Goal: Transaction & Acquisition: Purchase product/service

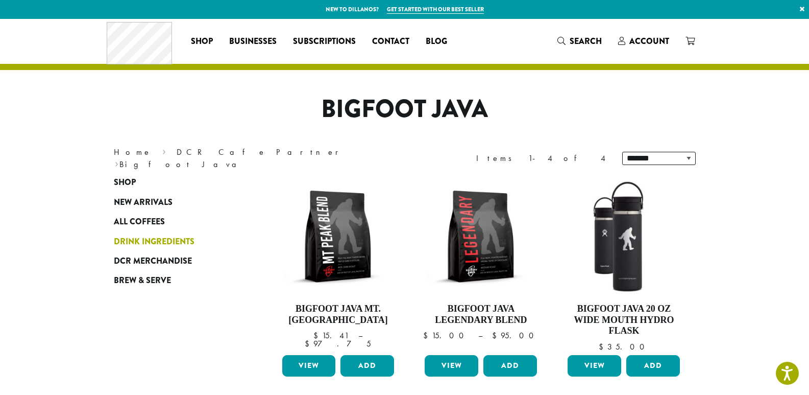
click at [128, 240] on span "Drink Ingredients" at bounding box center [154, 241] width 81 height 13
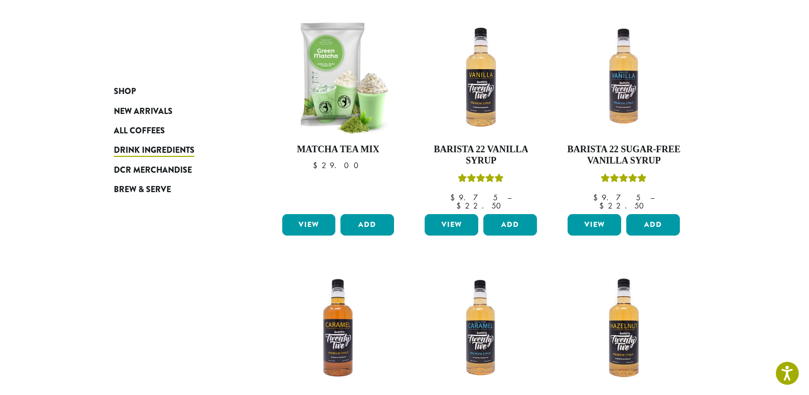
scroll to position [511, 0]
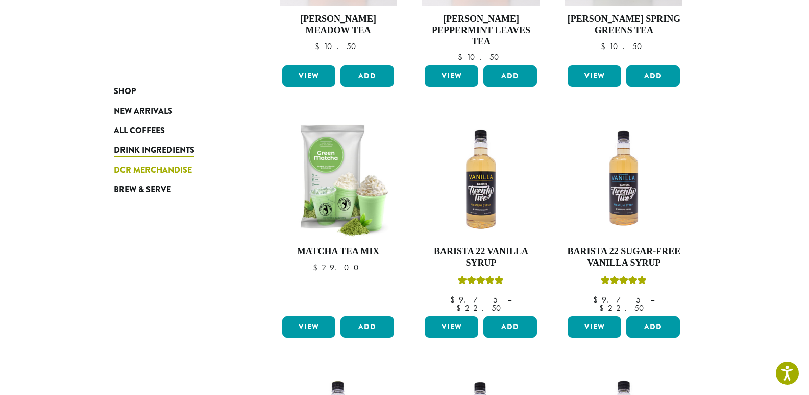
click at [131, 169] on span "DCR Merchandise" at bounding box center [153, 170] width 78 height 13
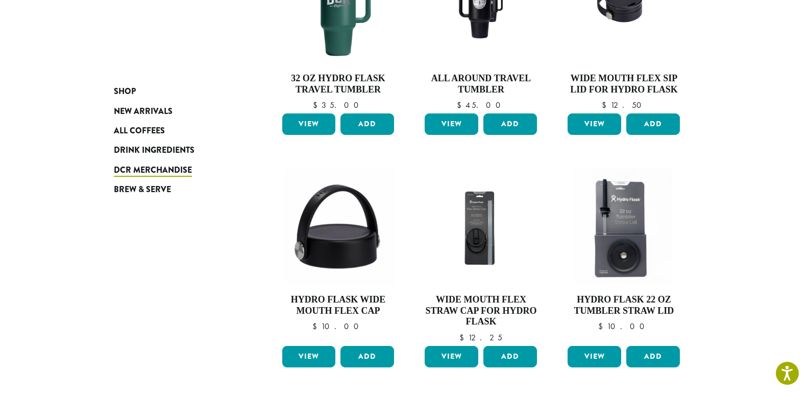
scroll to position [562, 0]
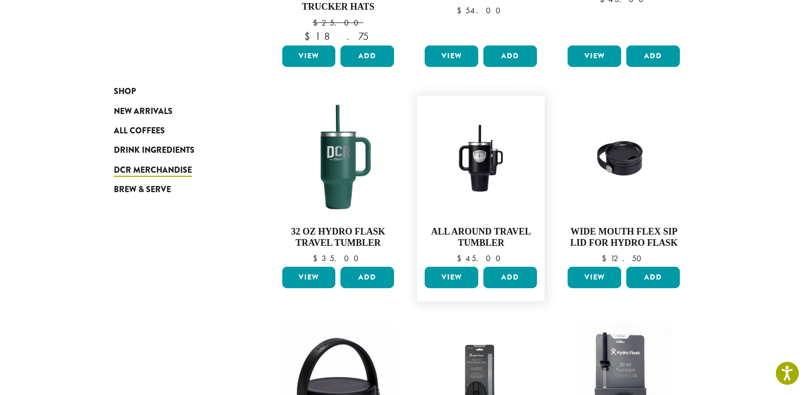
click at [462, 274] on link "View" at bounding box center [452, 277] width 54 height 21
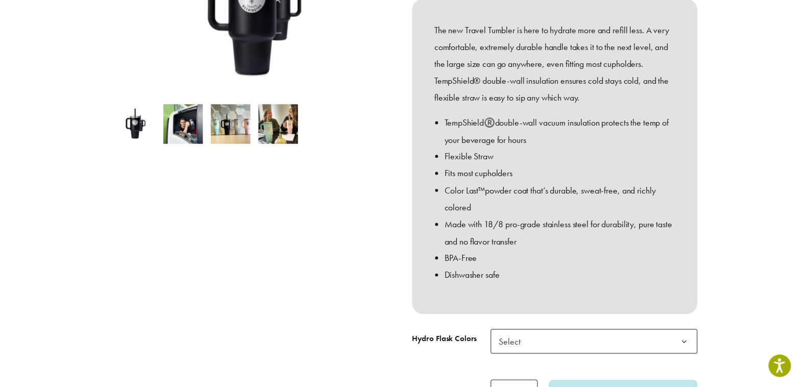
scroll to position [255, 0]
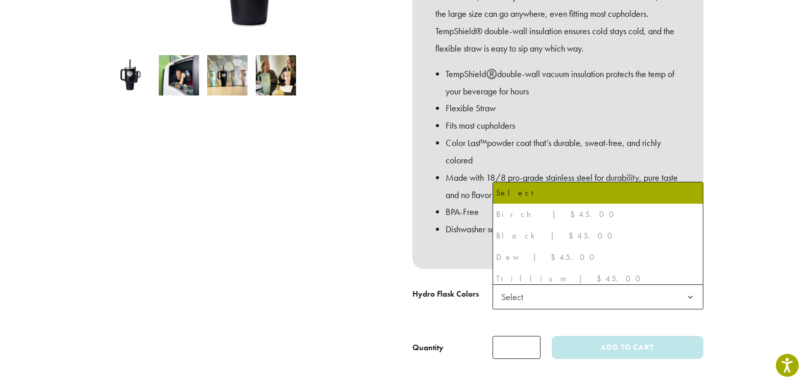
click at [536, 297] on span "Select" at bounding box center [598, 296] width 211 height 25
click at [513, 233] on div "Black | $45.00" at bounding box center [598, 235] width 204 height 15
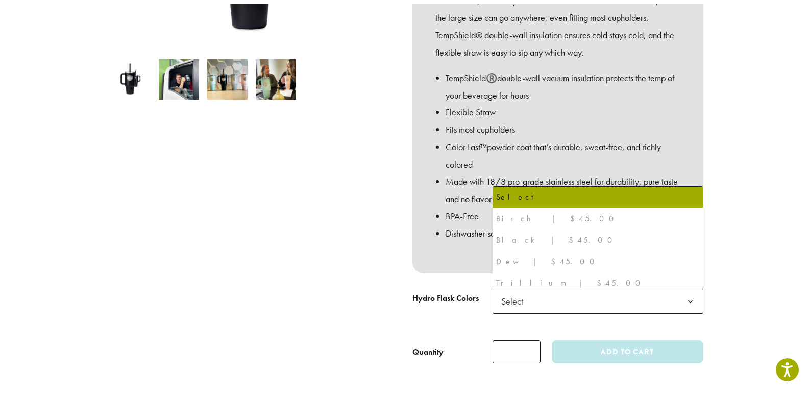
scroll to position [5, 0]
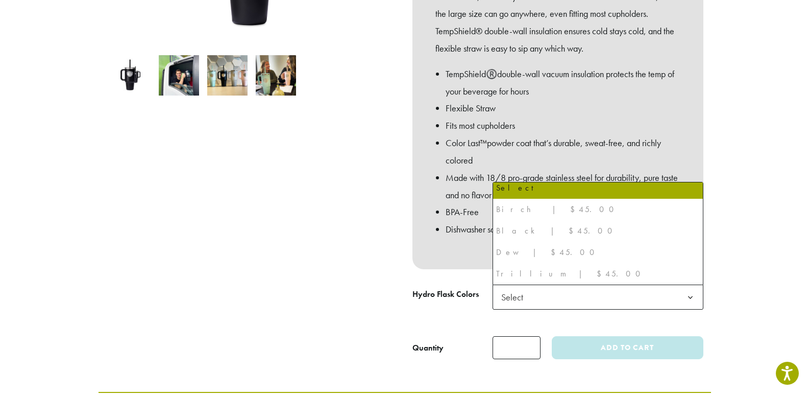
click at [315, 275] on div at bounding box center [252, 109] width 306 height 499
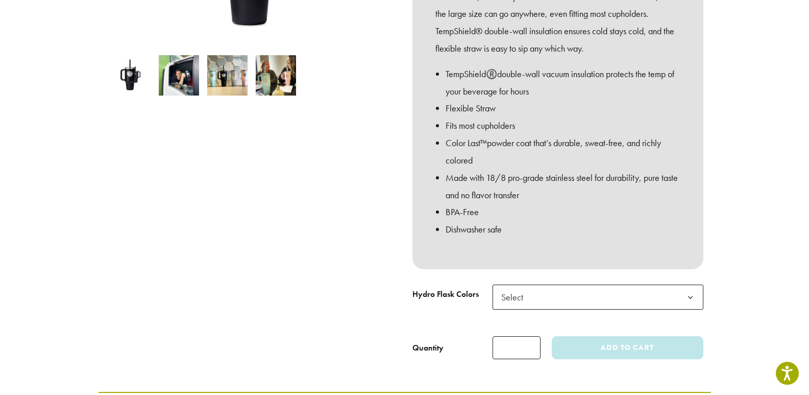
scroll to position [0, 0]
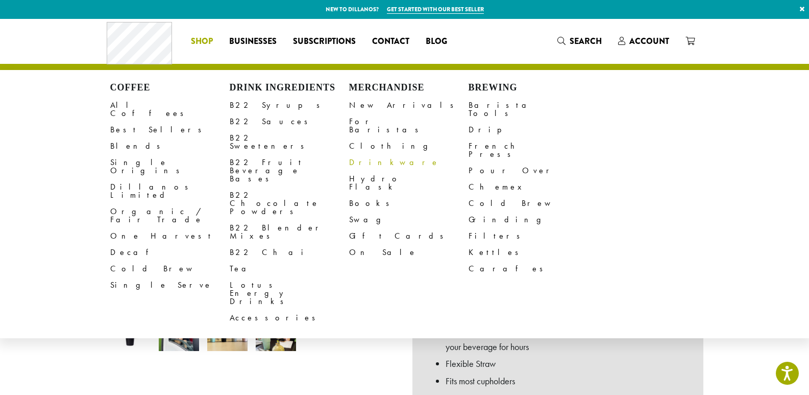
click at [357, 154] on link "Drinkware" at bounding box center [408, 162] width 119 height 16
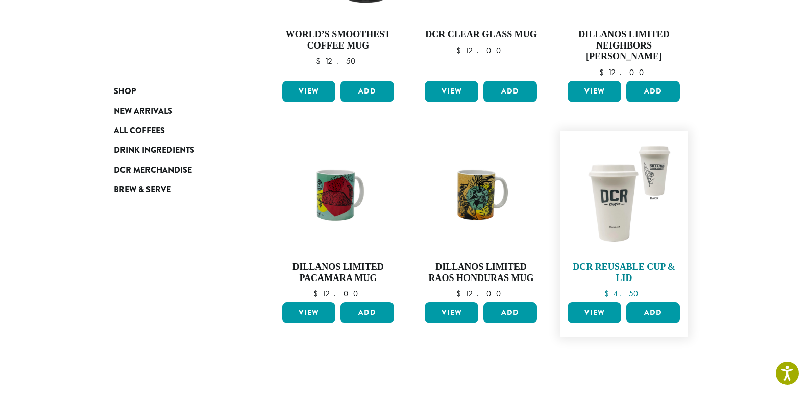
scroll to position [325, 0]
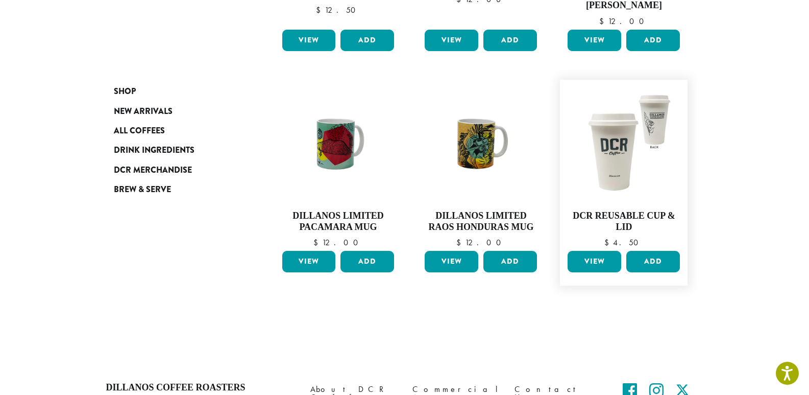
click at [594, 258] on link "View" at bounding box center [595, 261] width 54 height 21
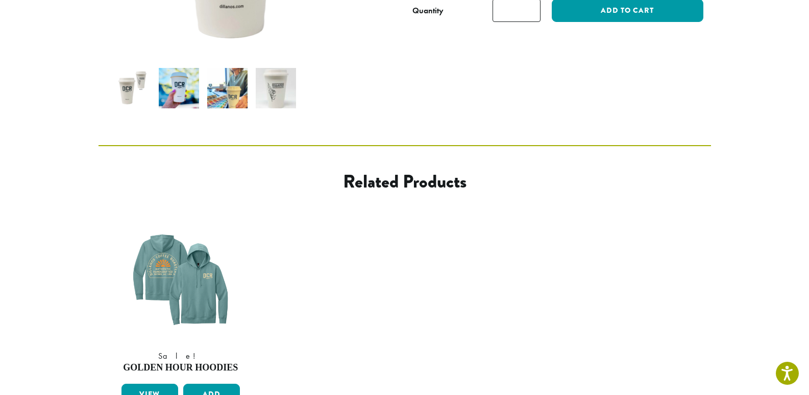
scroll to position [460, 0]
